Goal: Task Accomplishment & Management: Complete application form

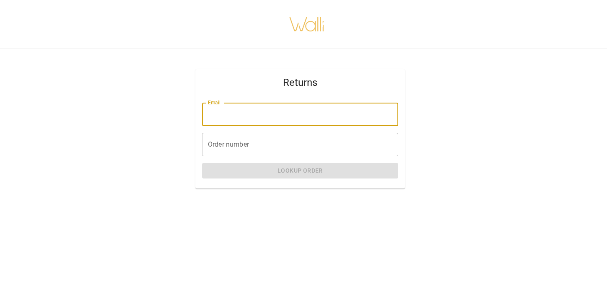
click at [325, 109] on input "Email" at bounding box center [300, 114] width 196 height 23
type input "**********"
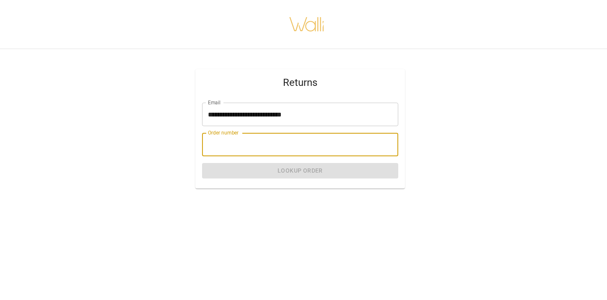
click at [323, 149] on input "Order number" at bounding box center [300, 144] width 196 height 23
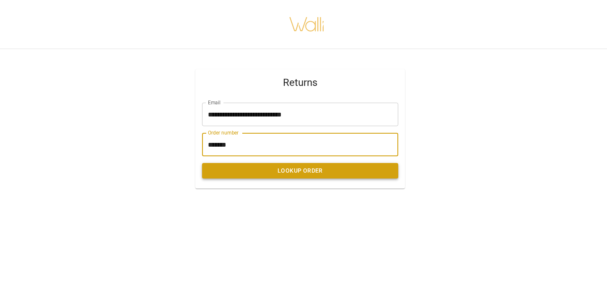
type input "*******"
click at [323, 169] on button "Lookup Order" at bounding box center [300, 171] width 196 height 16
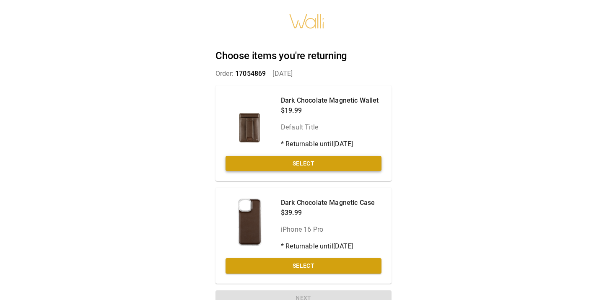
scroll to position [16, 0]
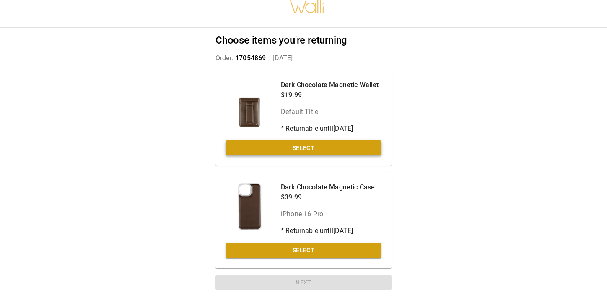
click at [353, 147] on button "Select" at bounding box center [304, 149] width 156 height 16
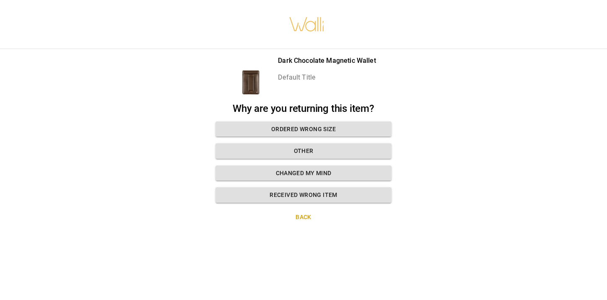
scroll to position [0, 0]
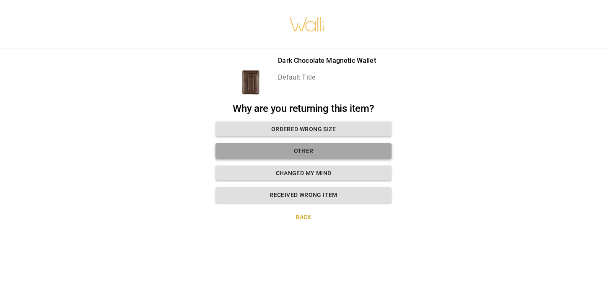
click at [342, 146] on button "Other" at bounding box center [304, 151] width 176 height 16
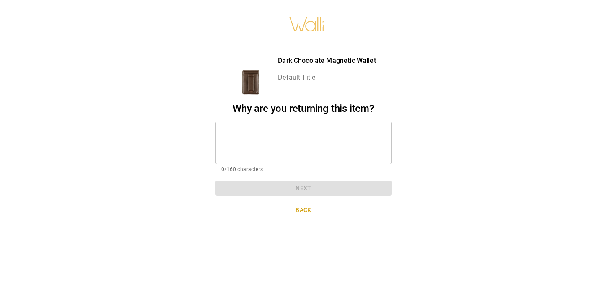
click at [329, 142] on textarea at bounding box center [304, 142] width 164 height 29
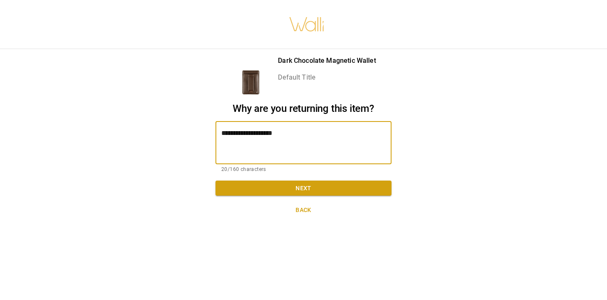
type textarea "**********"
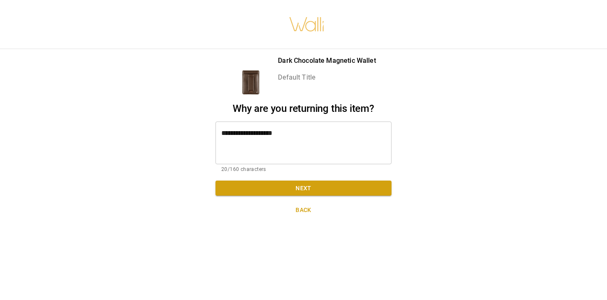
click at [340, 200] on div "**********" at bounding box center [304, 138] width 196 height 179
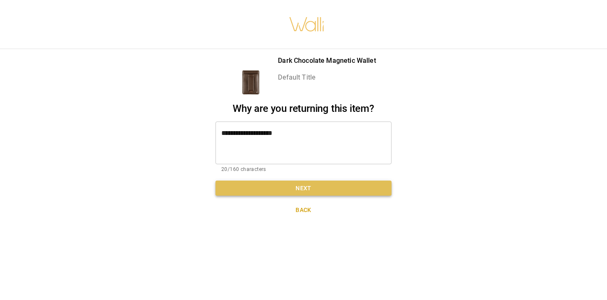
click at [341, 192] on button "Next" at bounding box center [304, 189] width 176 height 16
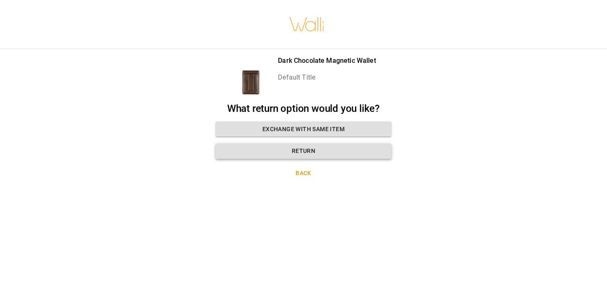
click at [336, 155] on button "Return" at bounding box center [304, 151] width 176 height 16
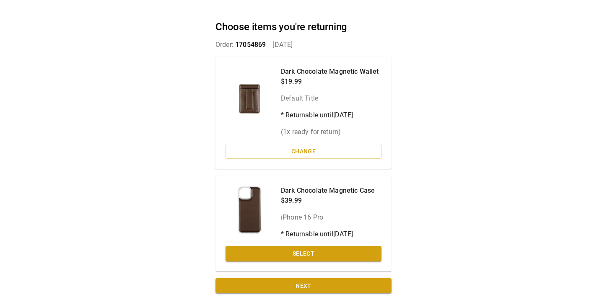
scroll to position [32, 0]
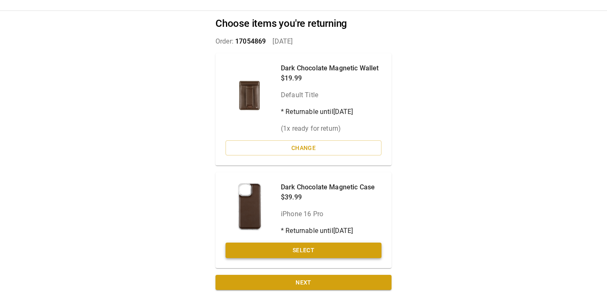
click at [309, 244] on button "Select" at bounding box center [304, 251] width 156 height 16
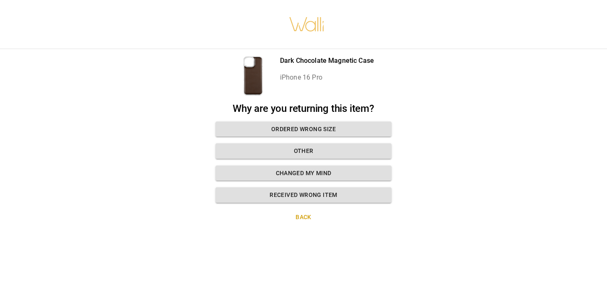
scroll to position [0, 0]
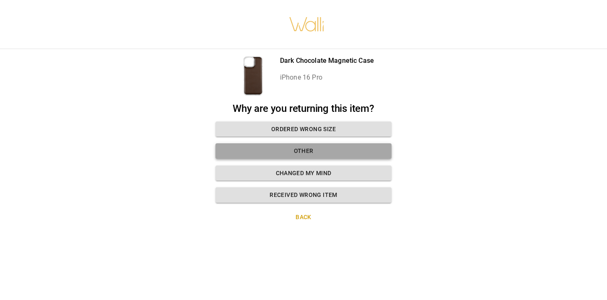
click at [333, 150] on button "Other" at bounding box center [304, 151] width 176 height 16
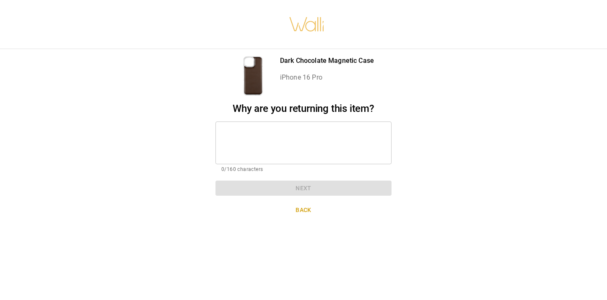
click at [318, 158] on div "* ​" at bounding box center [304, 143] width 176 height 43
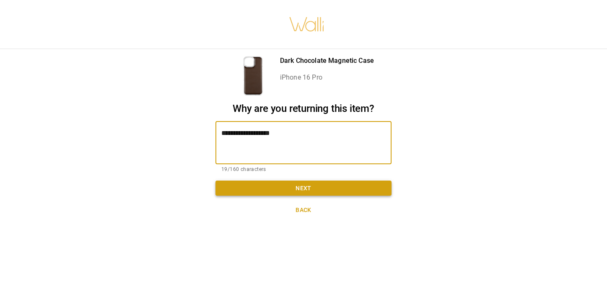
type textarea "**********"
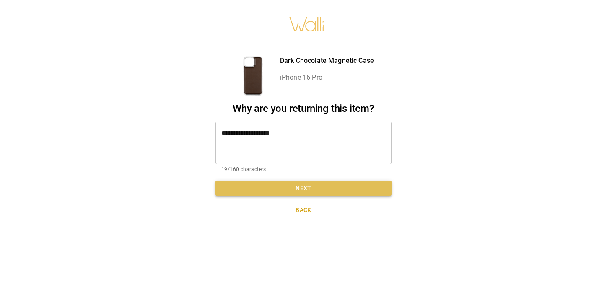
click at [343, 192] on button "Next" at bounding box center [304, 189] width 176 height 16
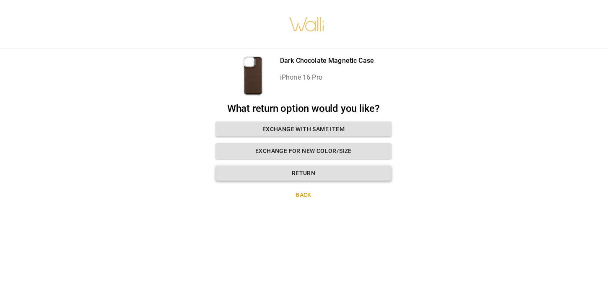
click at [334, 176] on button "Return" at bounding box center [304, 174] width 176 height 16
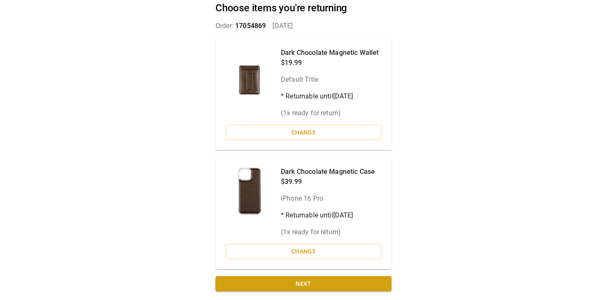
scroll to position [49, 0]
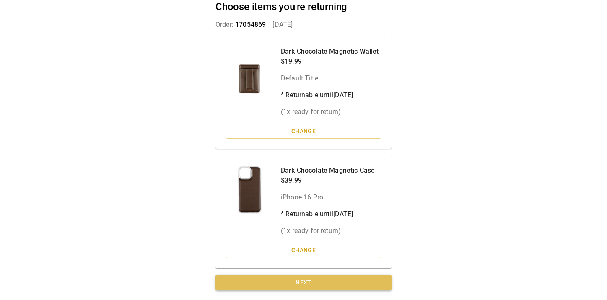
click at [318, 282] on button "Next" at bounding box center [304, 283] width 176 height 16
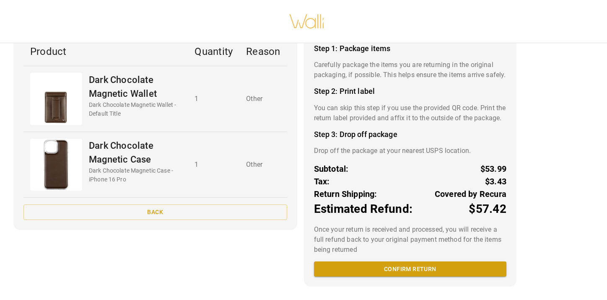
scroll to position [78, 0]
click at [388, 265] on button "Confirm return" at bounding box center [410, 270] width 193 height 16
